Goal: Transaction & Acquisition: Obtain resource

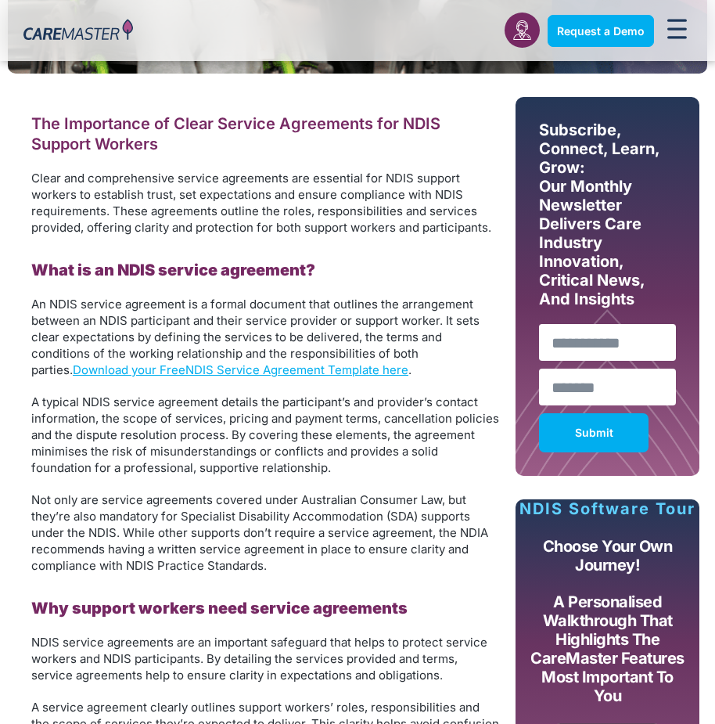
scroll to position [626, 0]
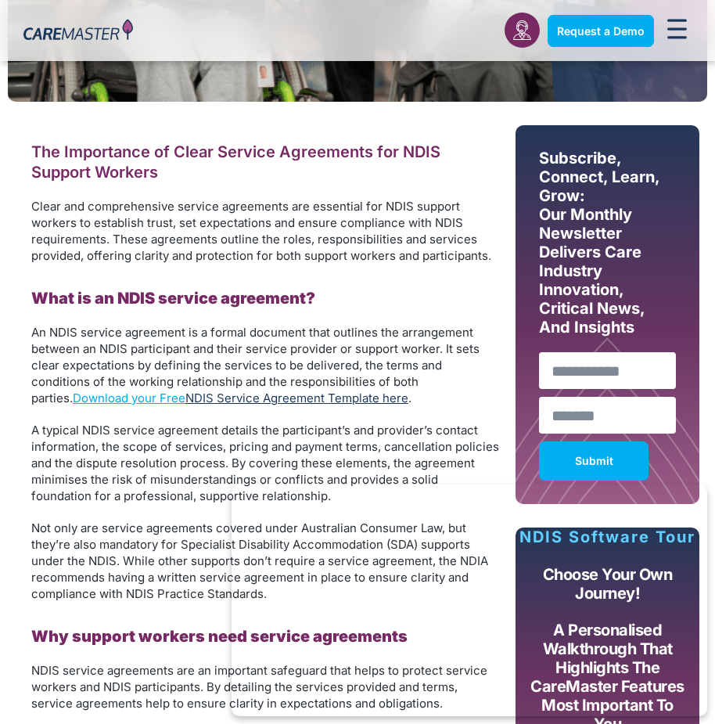
click at [186, 395] on link "NDIS Service Agreement Template here" at bounding box center [297, 398] width 223 height 15
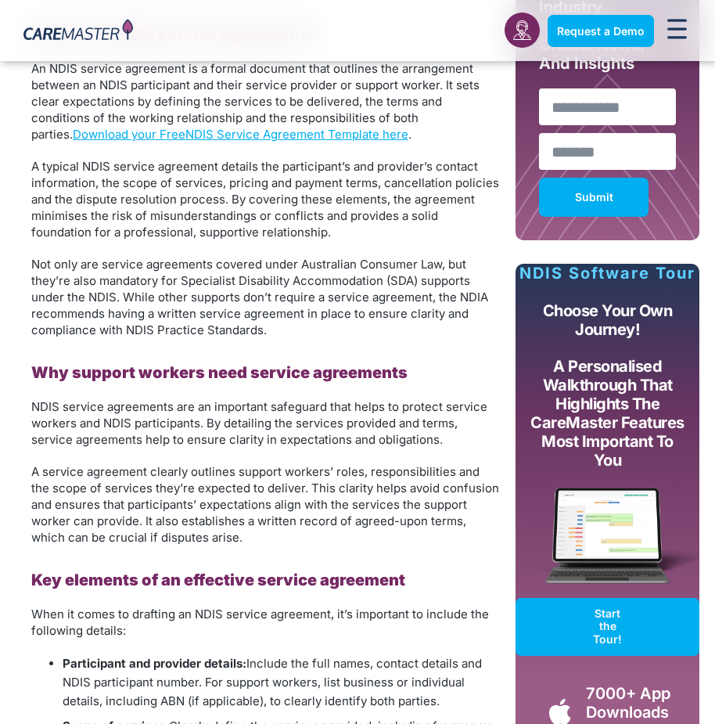
scroll to position [0, 0]
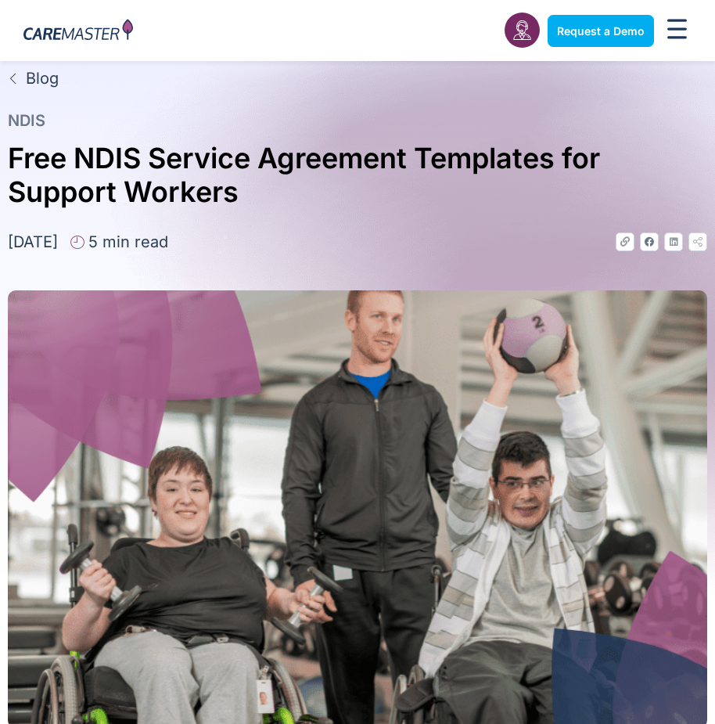
click at [663, 38] on div "Menu Toggle" at bounding box center [677, 31] width 30 height 34
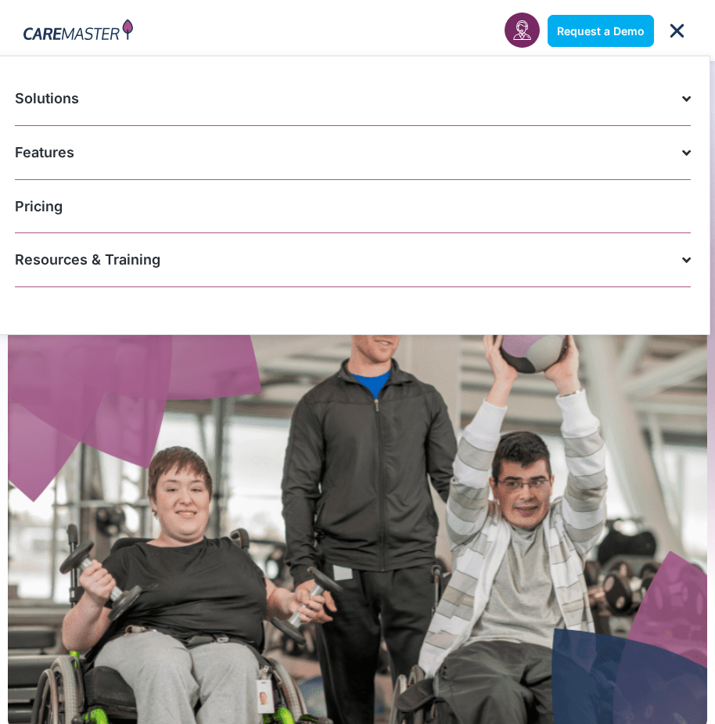
click at [421, 251] on link "Resources & Training" at bounding box center [353, 260] width 676 height 54
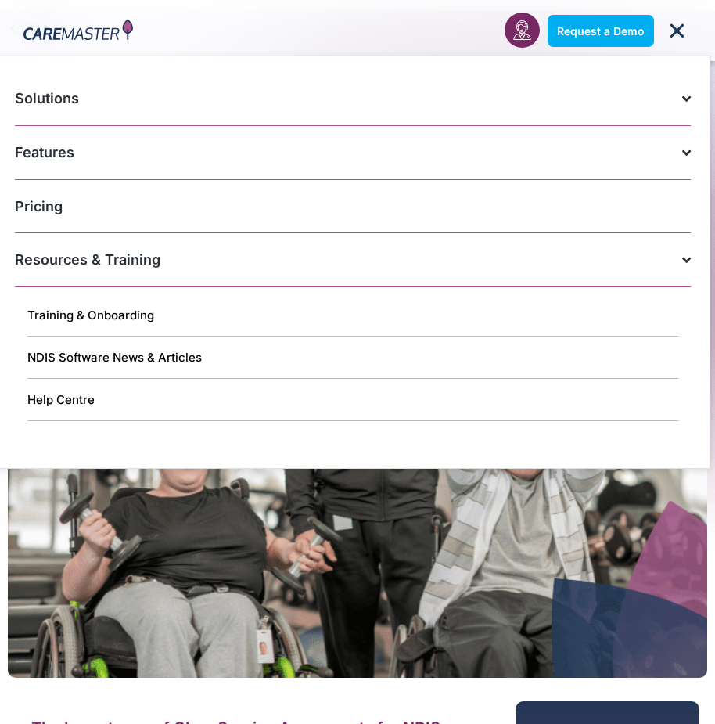
scroll to position [78, 0]
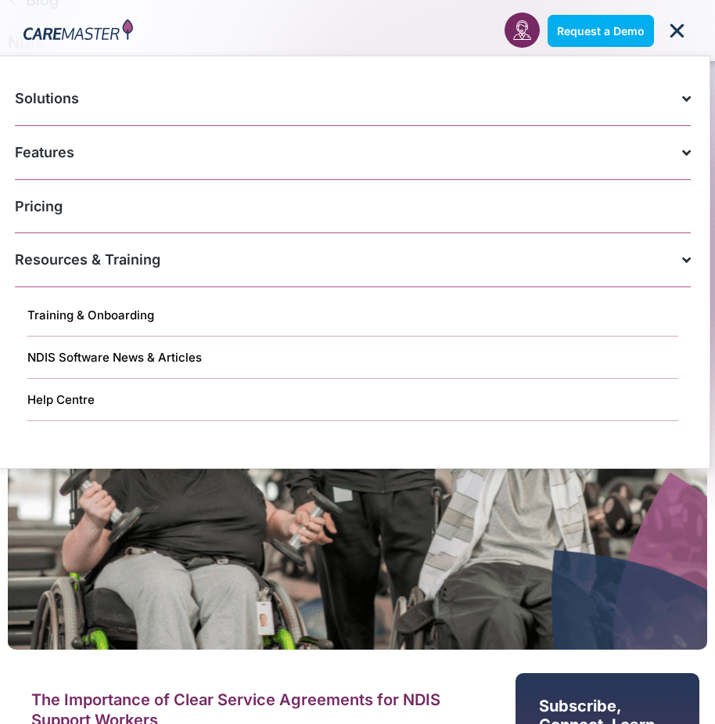
click at [106, 204] on link "Pricing" at bounding box center [353, 206] width 676 height 53
